Goal: Check status: Check status

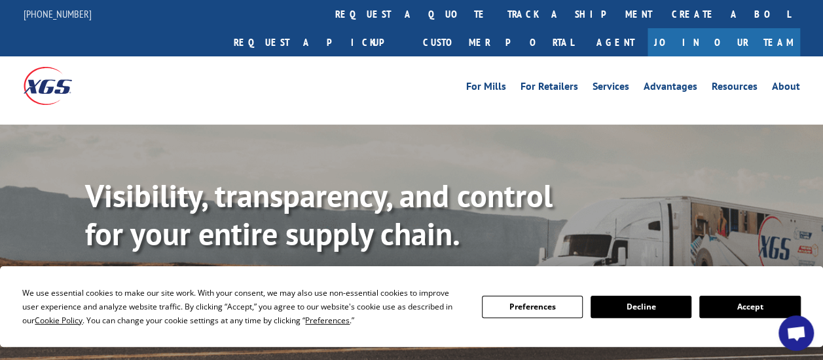
click at [756, 301] on button "Accept" at bounding box center [750, 306] width 101 height 22
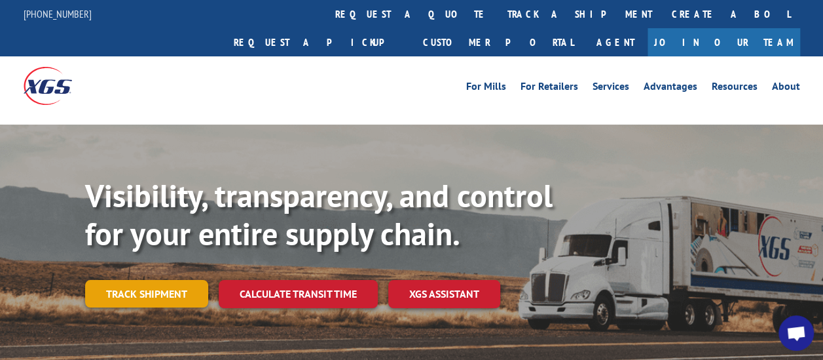
click at [135, 280] on link "Track shipment" at bounding box center [146, 294] width 123 height 28
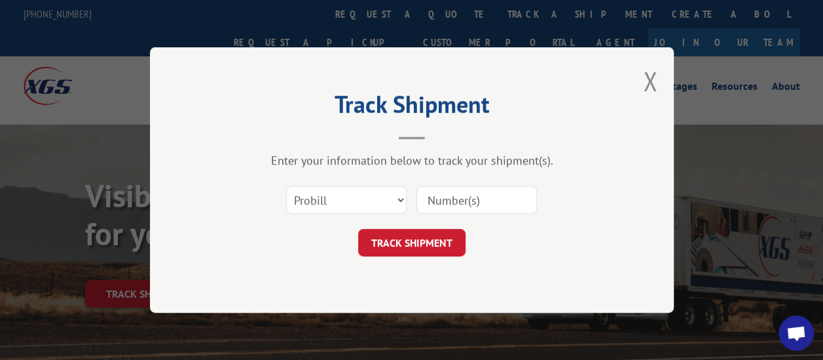
click at [458, 211] on input at bounding box center [477, 200] width 121 height 28
paste input "2879713"
type input "2879713"
click at [415, 244] on button "TRACK SHIPMENT" at bounding box center [411, 243] width 107 height 28
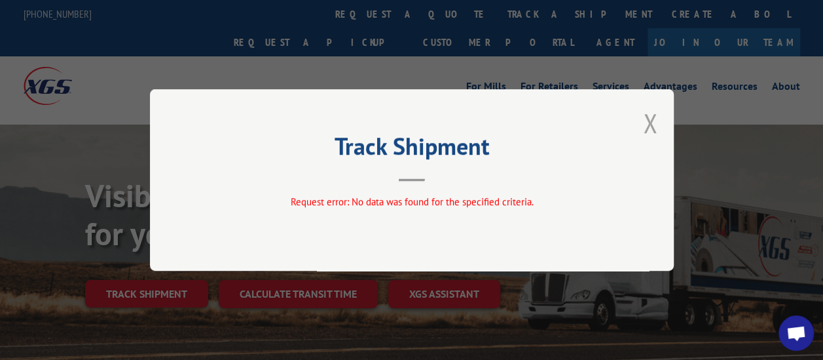
click at [656, 122] on button "Close modal" at bounding box center [650, 122] width 14 height 35
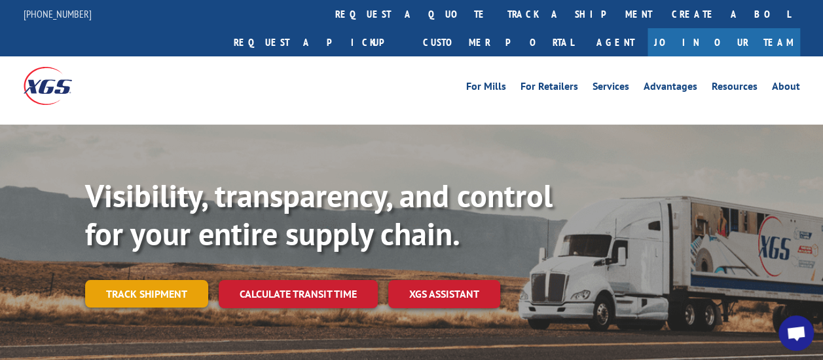
click at [179, 280] on link "Track shipment" at bounding box center [146, 294] width 123 height 28
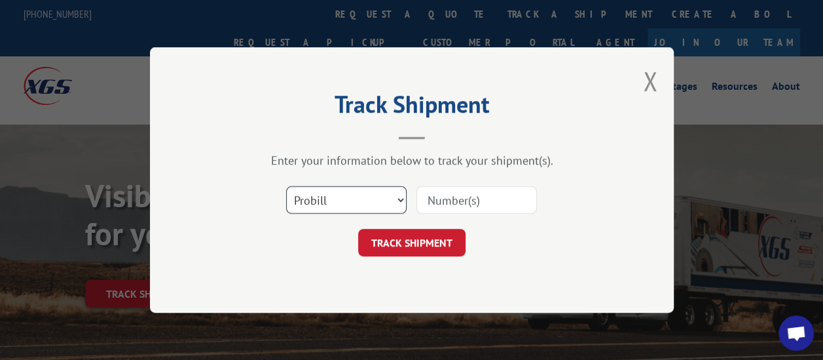
click at [400, 200] on select "Select category... Probill BOL PO" at bounding box center [346, 200] width 121 height 28
select select "bol"
click at [286, 186] on select "Select category... Probill BOL PO" at bounding box center [346, 200] width 121 height 28
click at [500, 205] on input at bounding box center [477, 200] width 121 height 28
paste input "2879713"
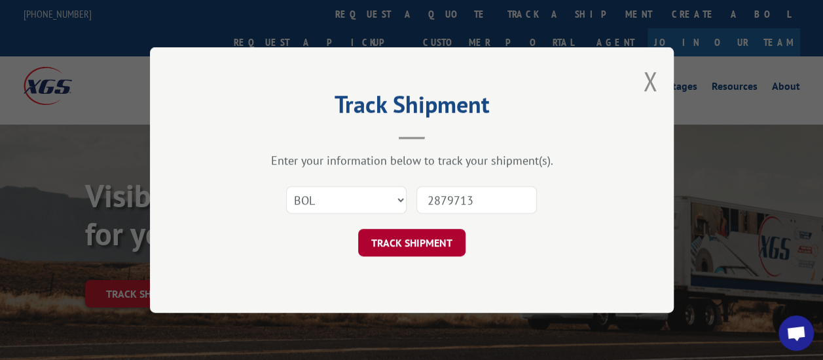
type input "2879713"
click at [443, 240] on button "TRACK SHIPMENT" at bounding box center [411, 243] width 107 height 28
